Goal: Find specific page/section: Find specific page/section

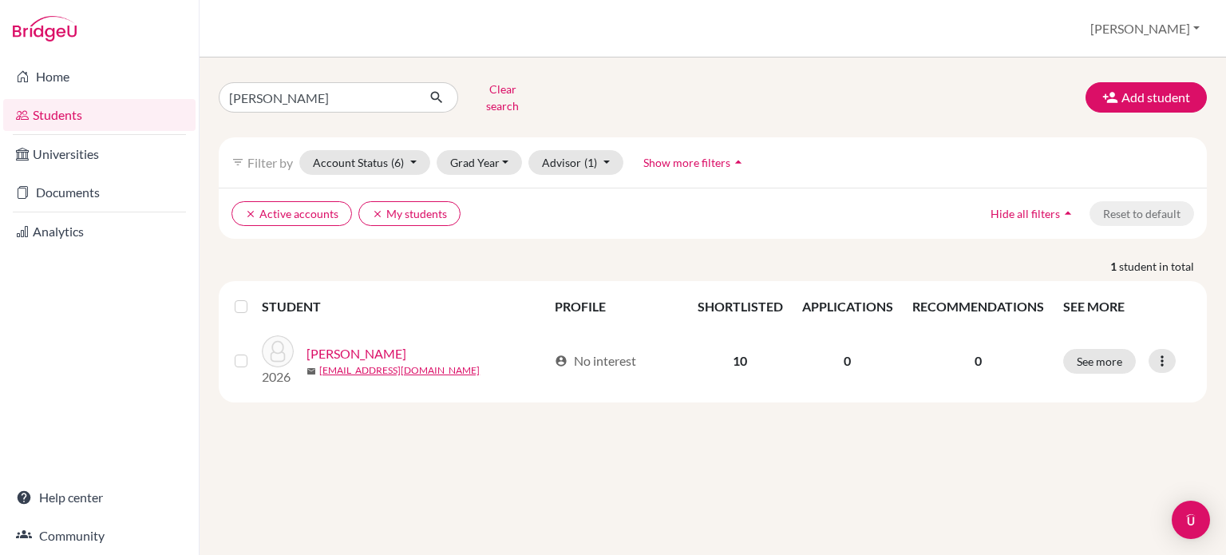
type input "[PERSON_NAME]"
click at [444, 89] on icon "submit" at bounding box center [437, 97] width 16 height 16
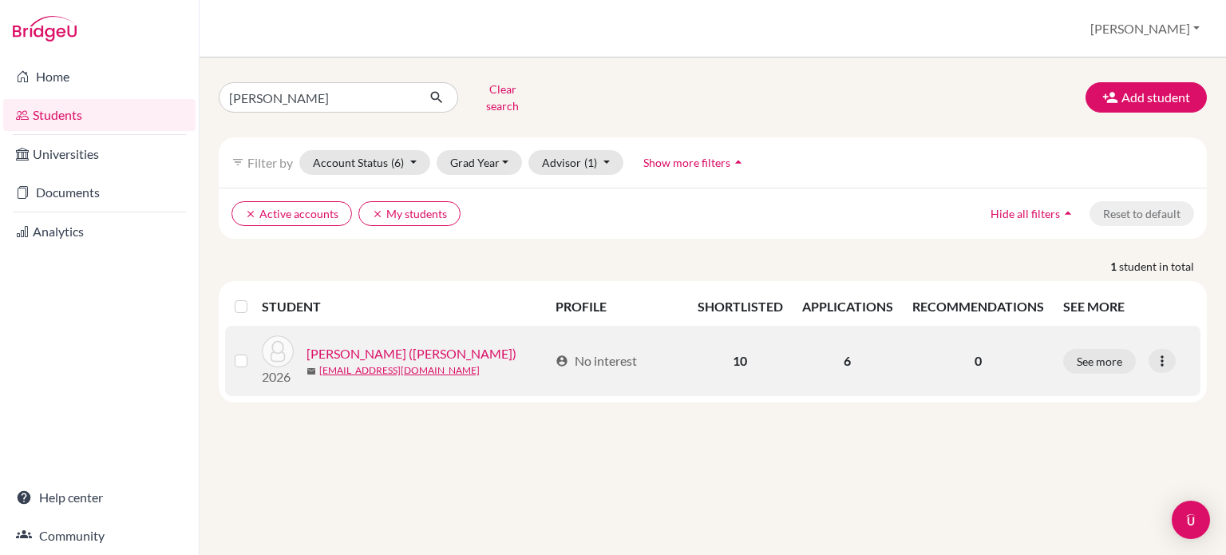
click at [374, 344] on link "[PERSON_NAME] ([PERSON_NAME])" at bounding box center [412, 353] width 210 height 19
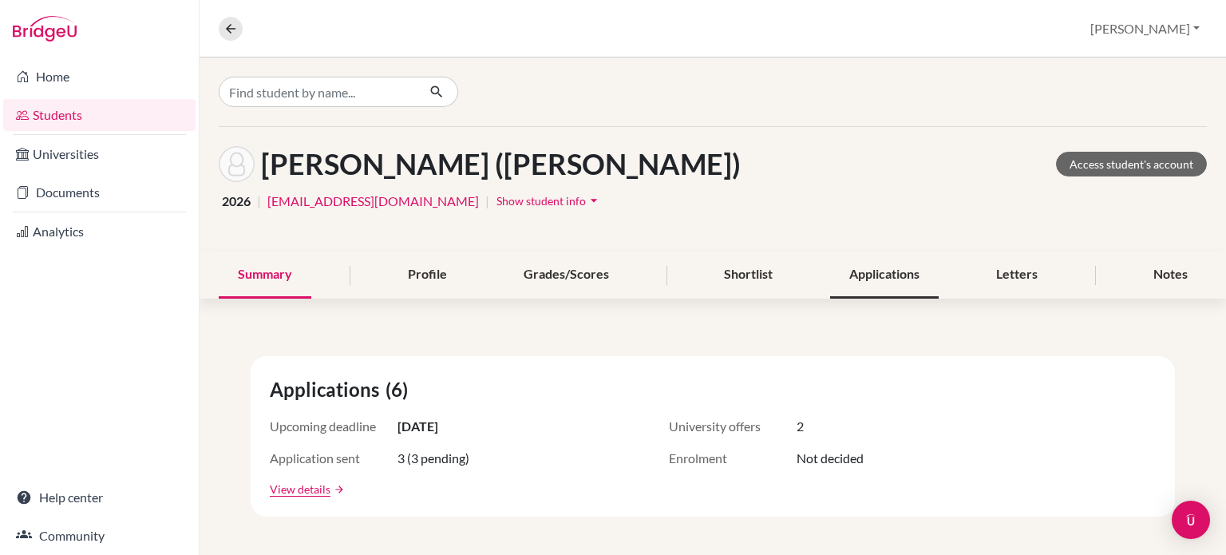
click at [897, 277] on div "Applications" at bounding box center [884, 274] width 109 height 47
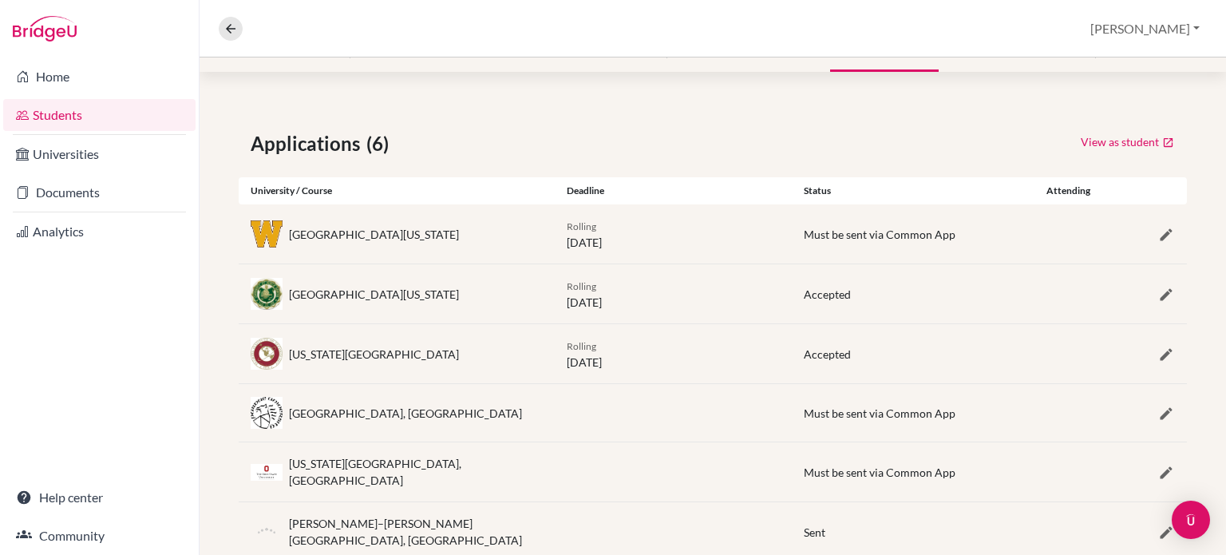
scroll to position [268, 0]
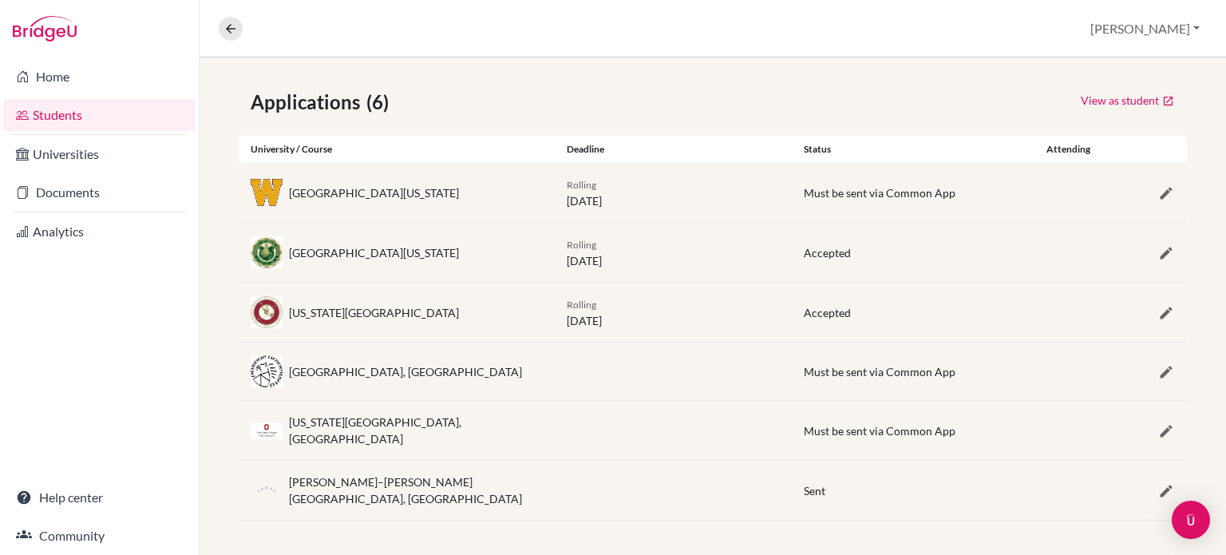
click at [895, 255] on div "Accepted" at bounding box center [910, 252] width 213 height 17
